Goal: Obtain resource: Download file/media

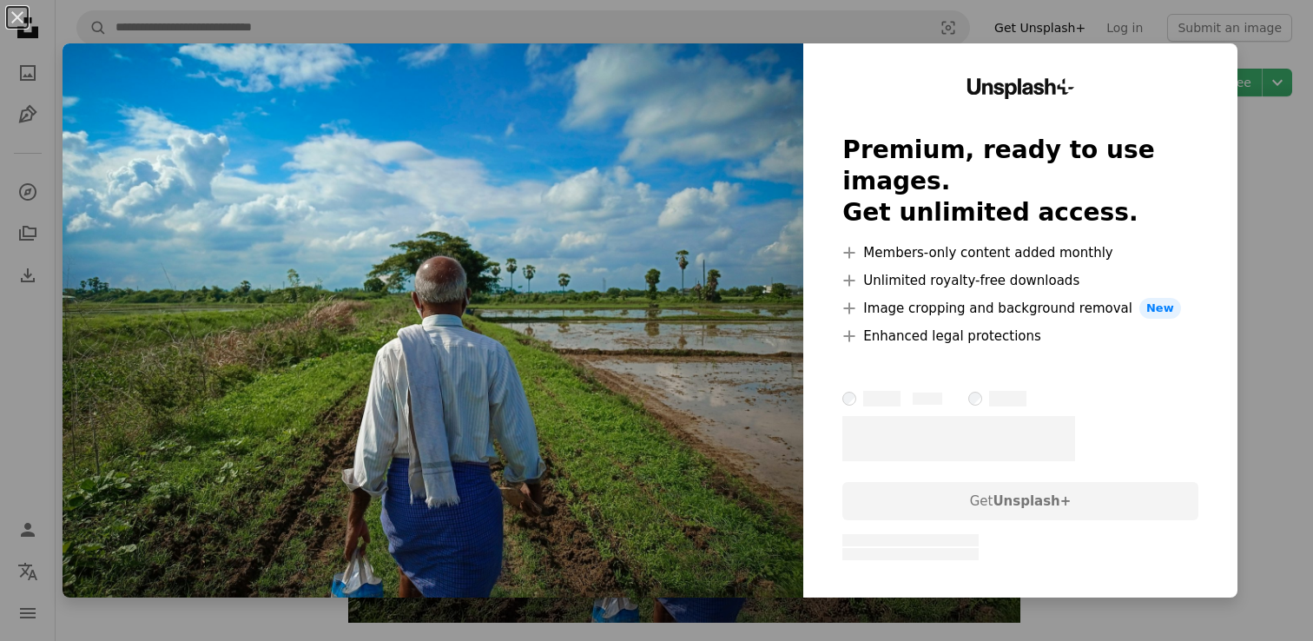
scroll to position [218, 0]
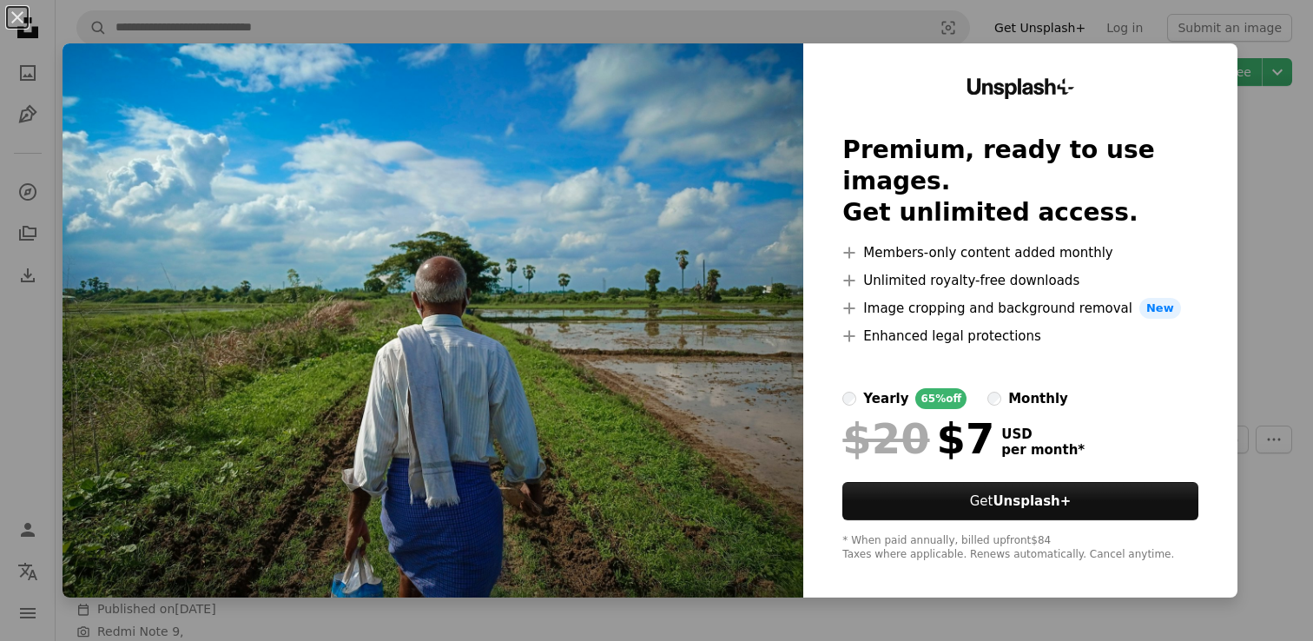
click at [1269, 151] on div "An X shape Unsplash+ Premium, ready to use images. Get unlimited access. A plus…" at bounding box center [656, 320] width 1313 height 641
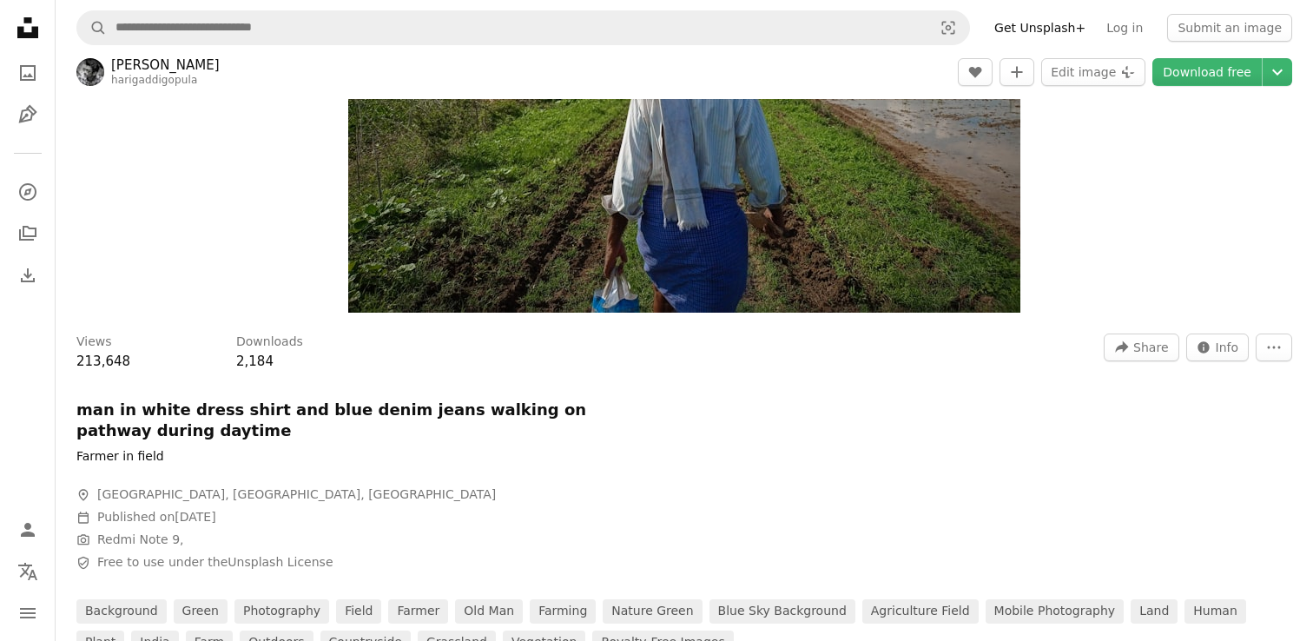
scroll to position [284, 0]
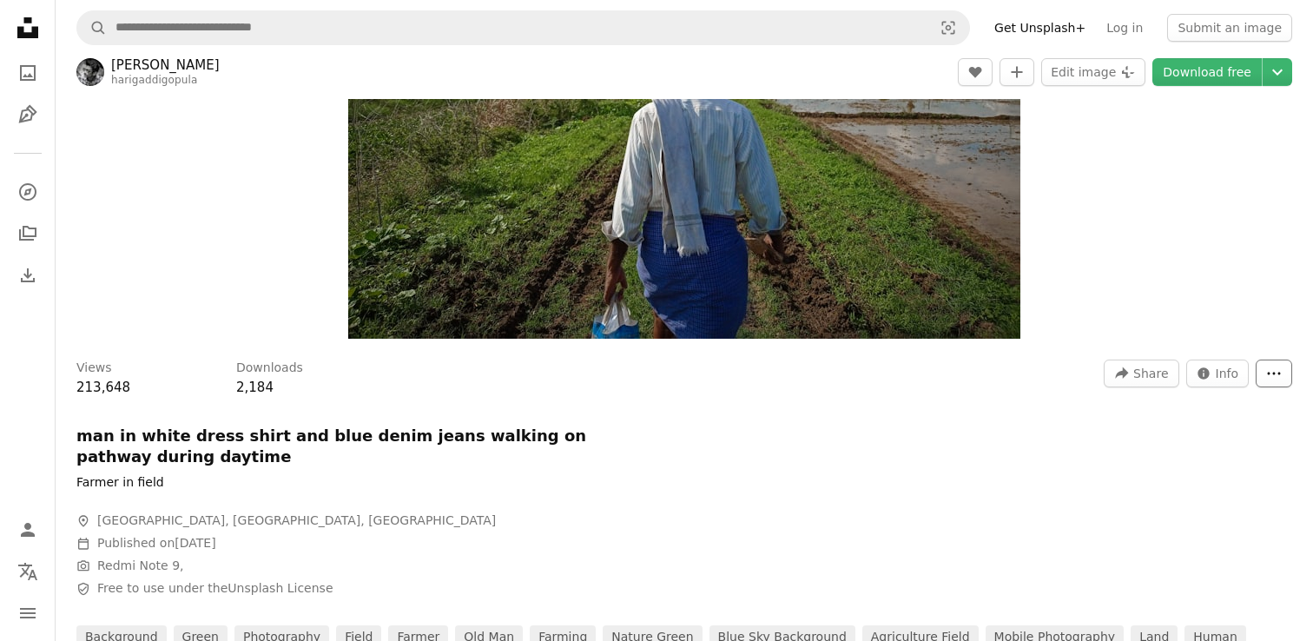
click at [1269, 372] on icon "More Actions" at bounding box center [1274, 374] width 16 height 16
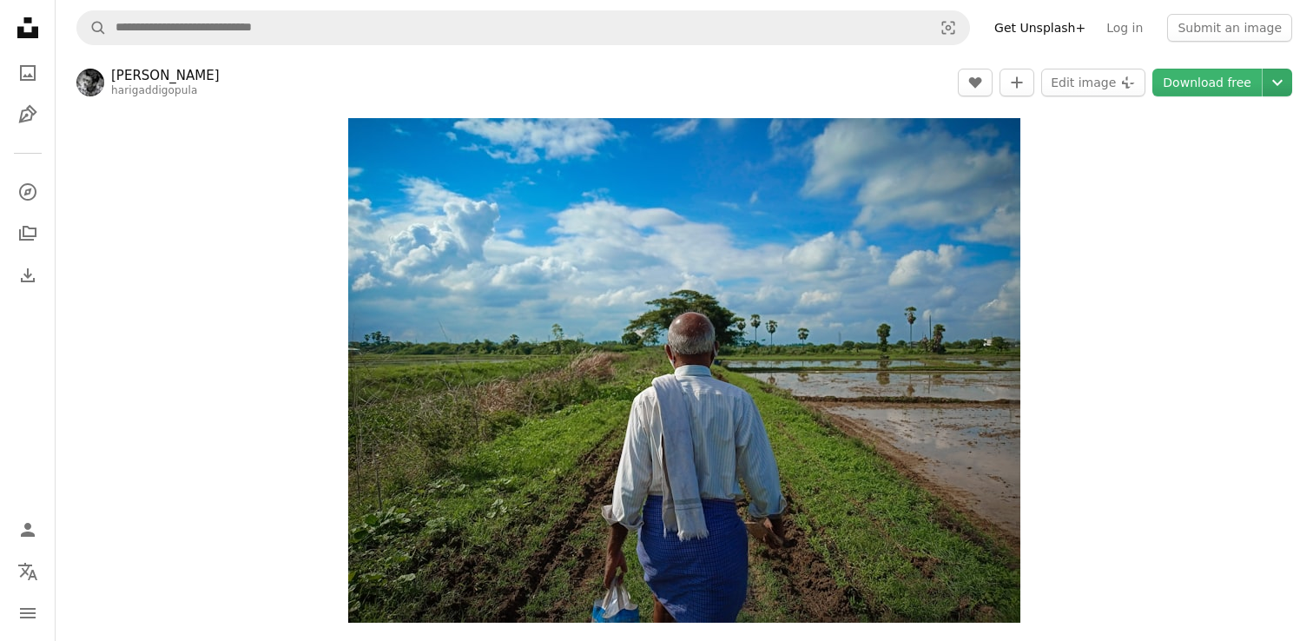
click at [1278, 80] on icon "Chevron down" at bounding box center [1277, 82] width 28 height 21
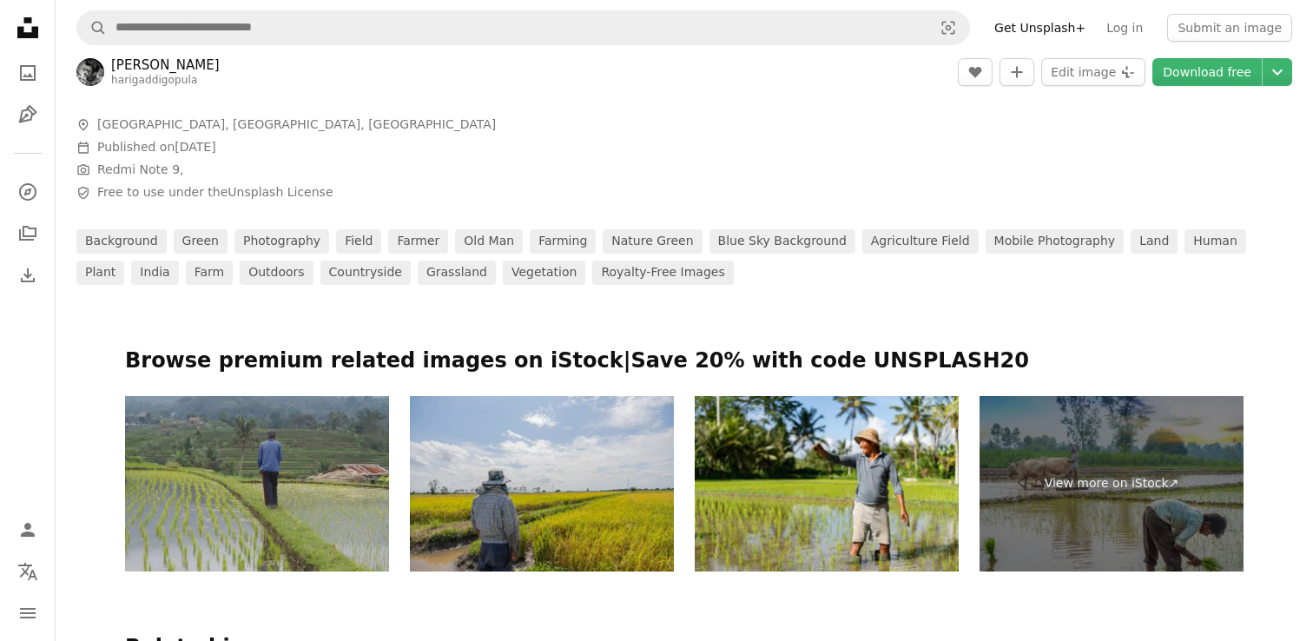
scroll to position [703, 0]
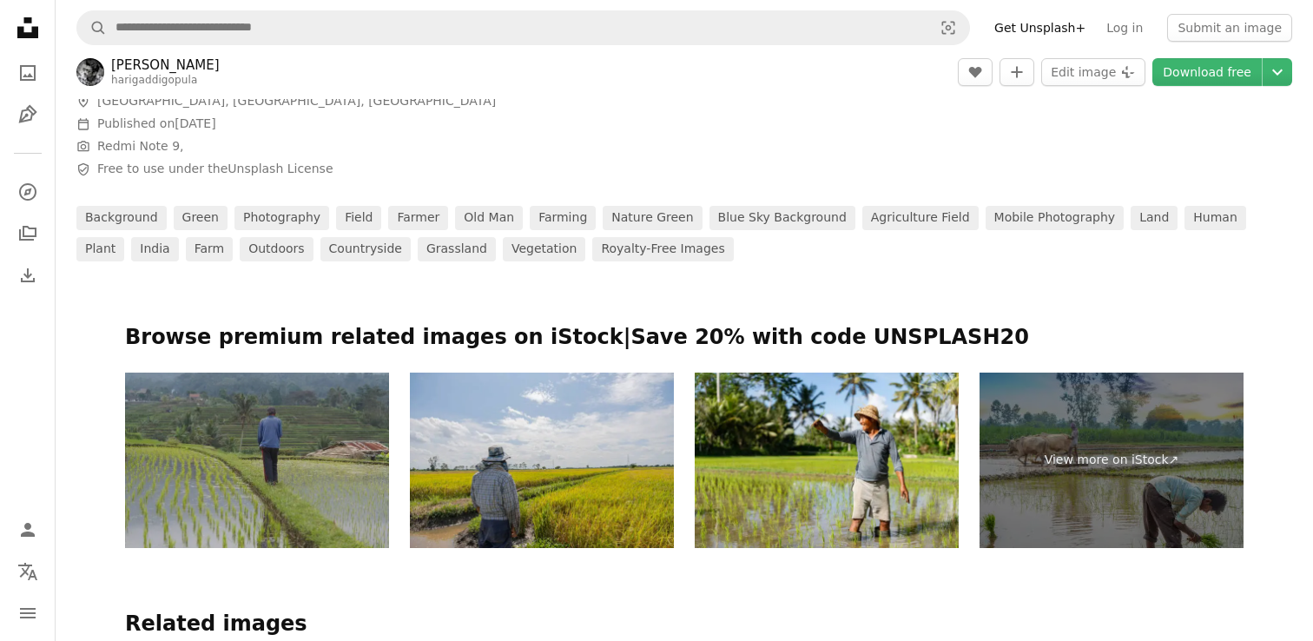
click at [251, 499] on img at bounding box center [257, 461] width 264 height 176
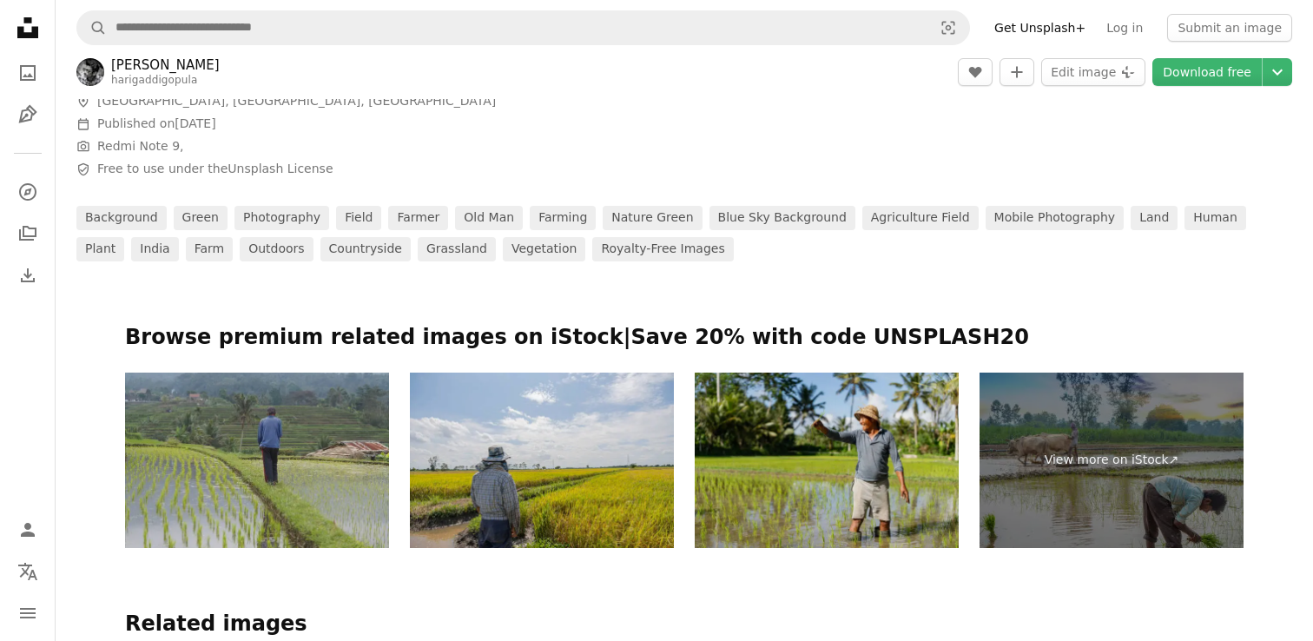
click at [891, 425] on img at bounding box center [827, 461] width 264 height 176
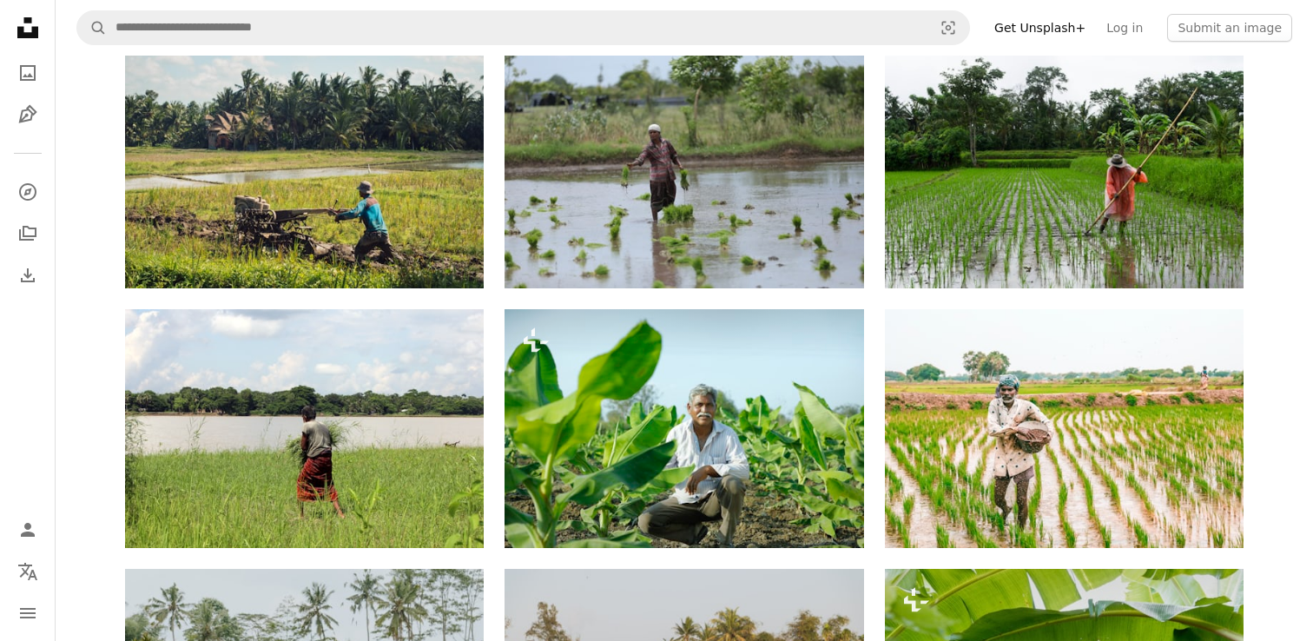
scroll to position [1392, 0]
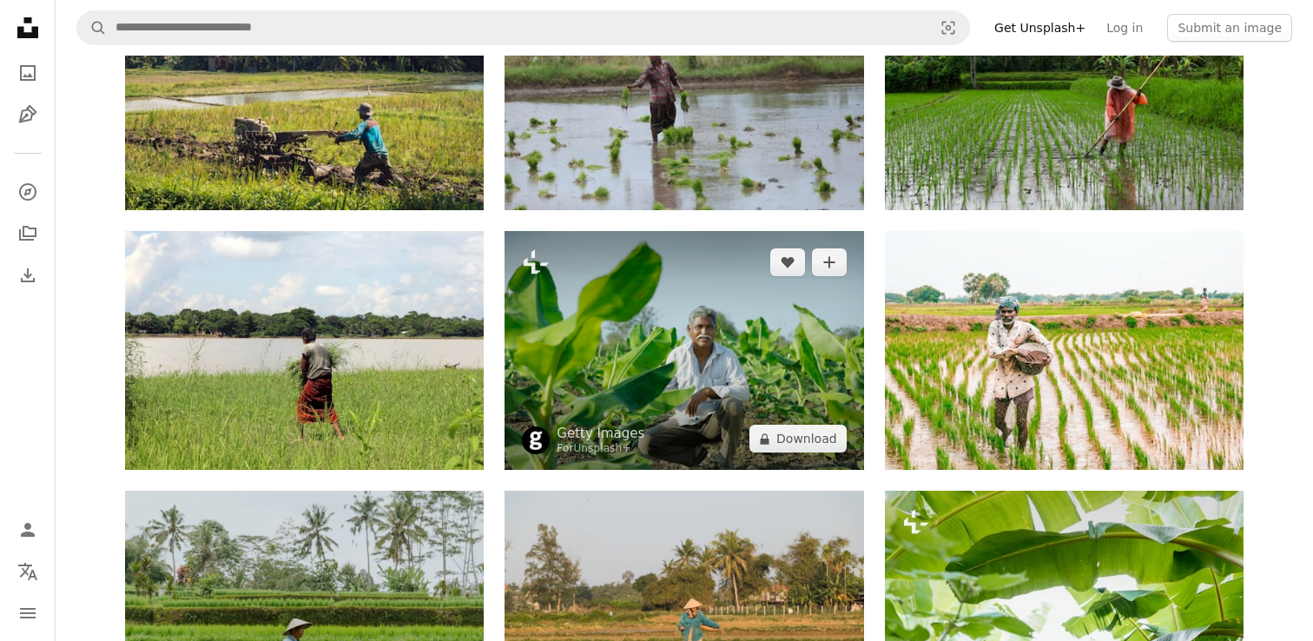
click at [742, 358] on img at bounding box center [683, 350] width 359 height 239
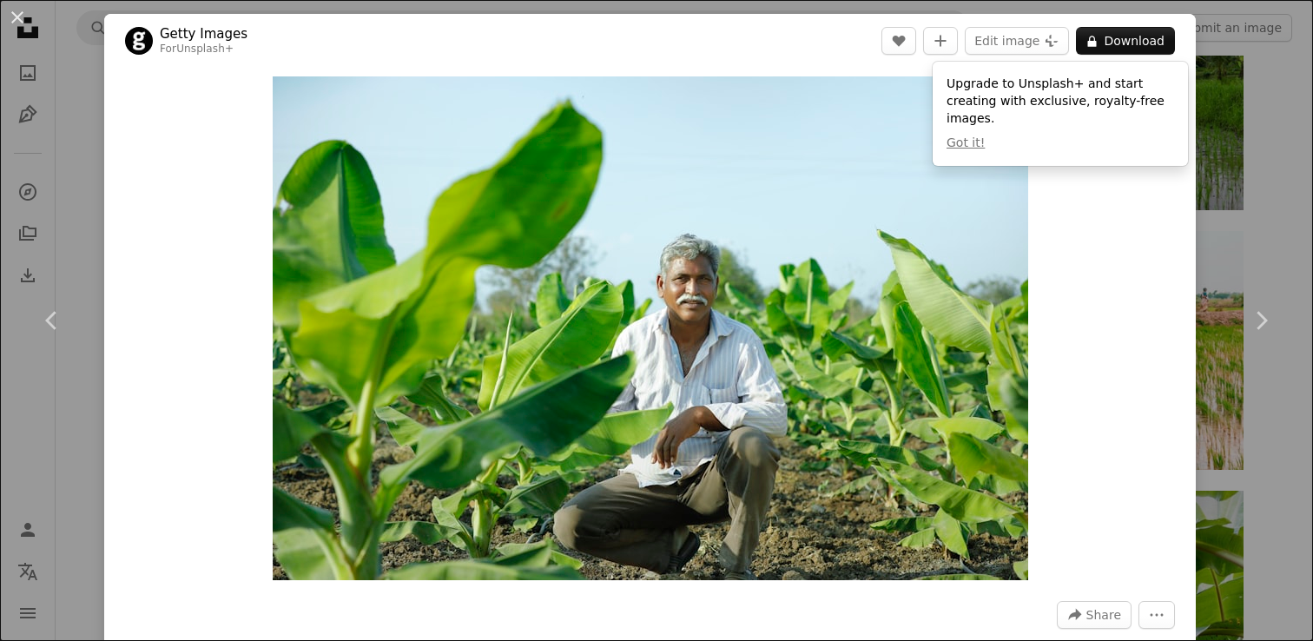
click at [1263, 192] on div "An X shape Chevron left Chevron right Getty Images For Unsplash+ A heart A plus…" at bounding box center [656, 320] width 1313 height 641
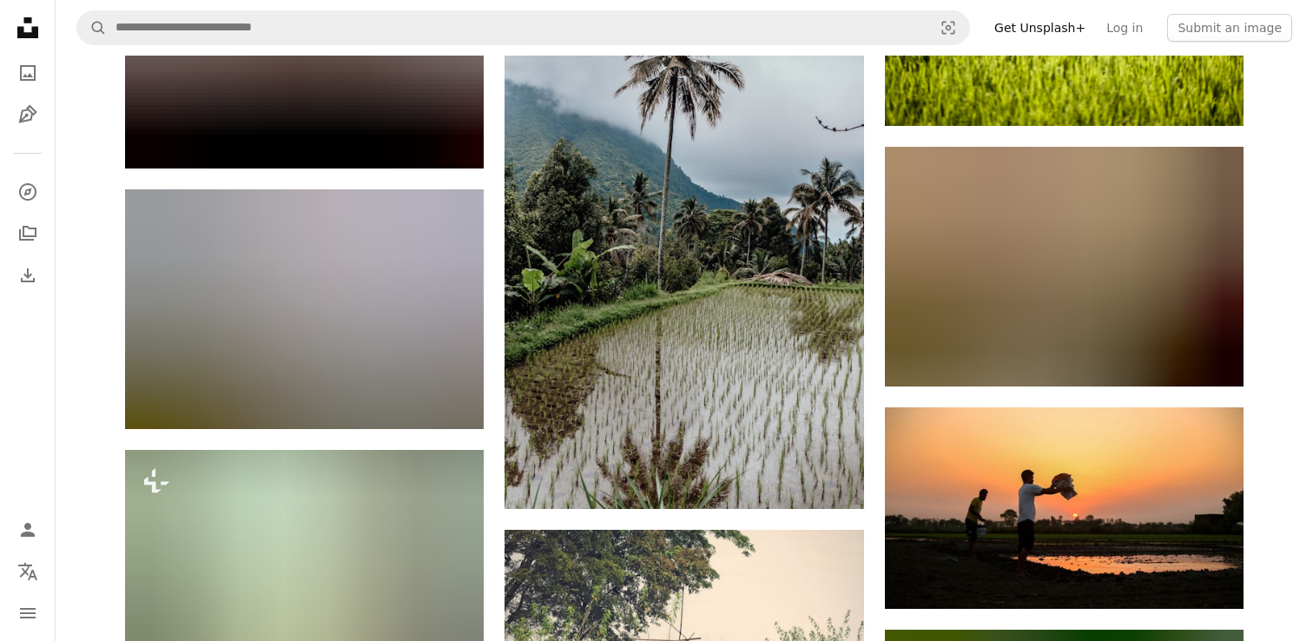
scroll to position [7980, 0]
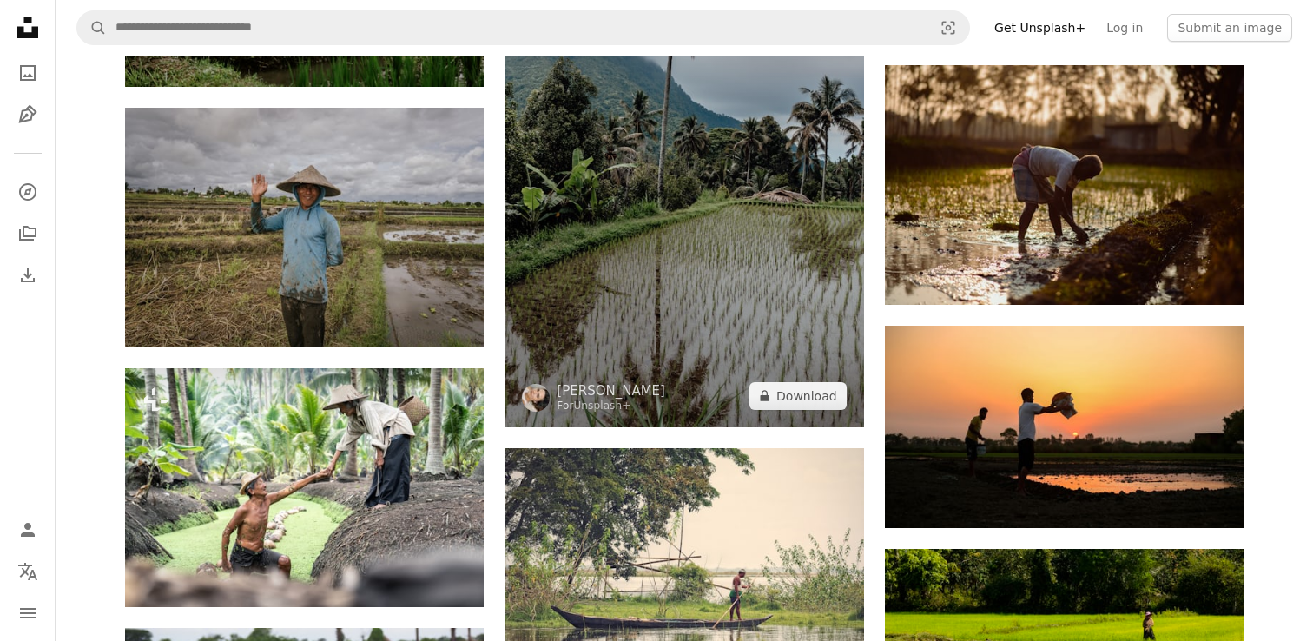
click at [786, 173] on img at bounding box center [683, 158] width 359 height 538
